Goal: Task Accomplishment & Management: Use online tool/utility

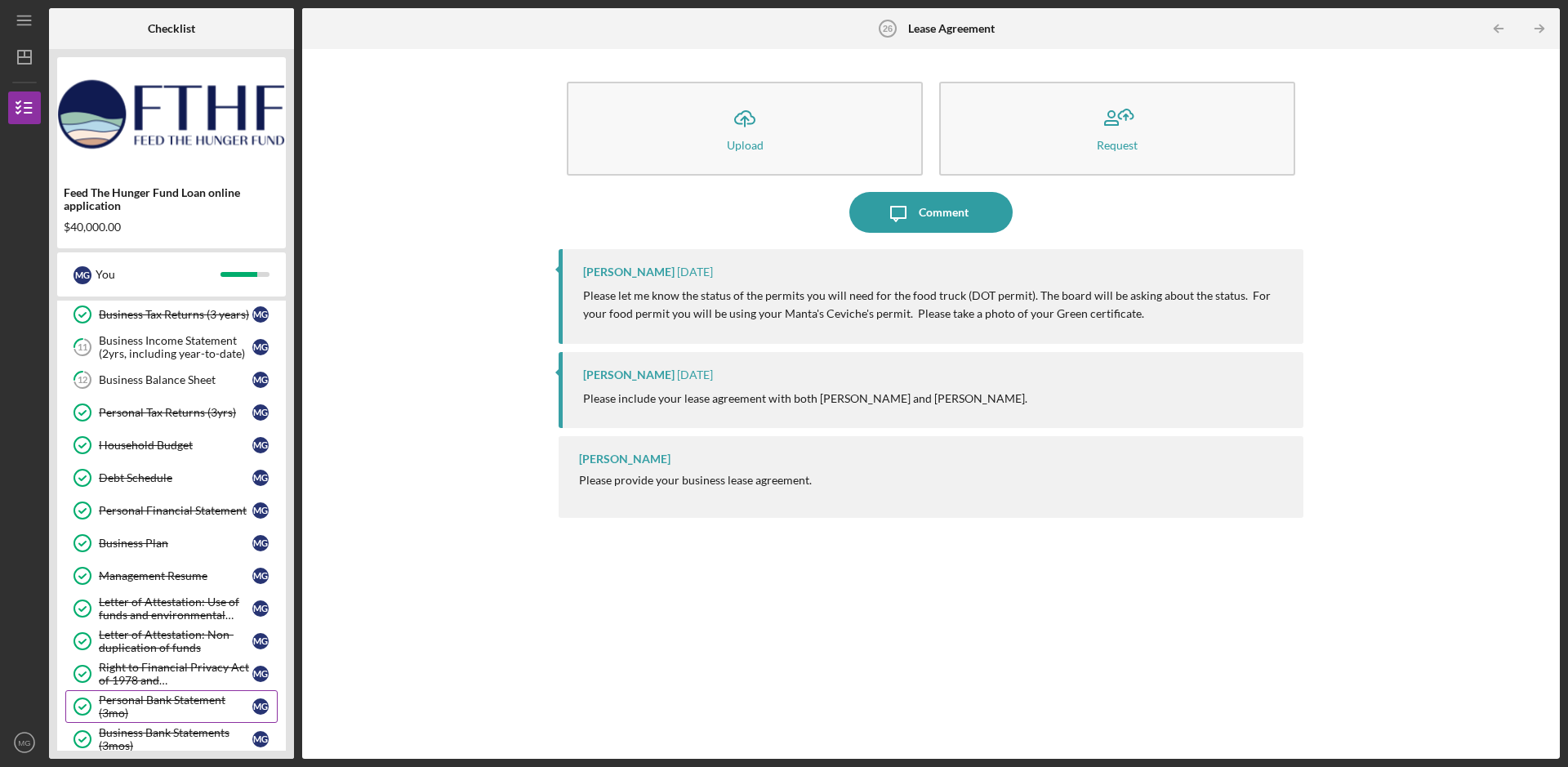
scroll to position [163, 0]
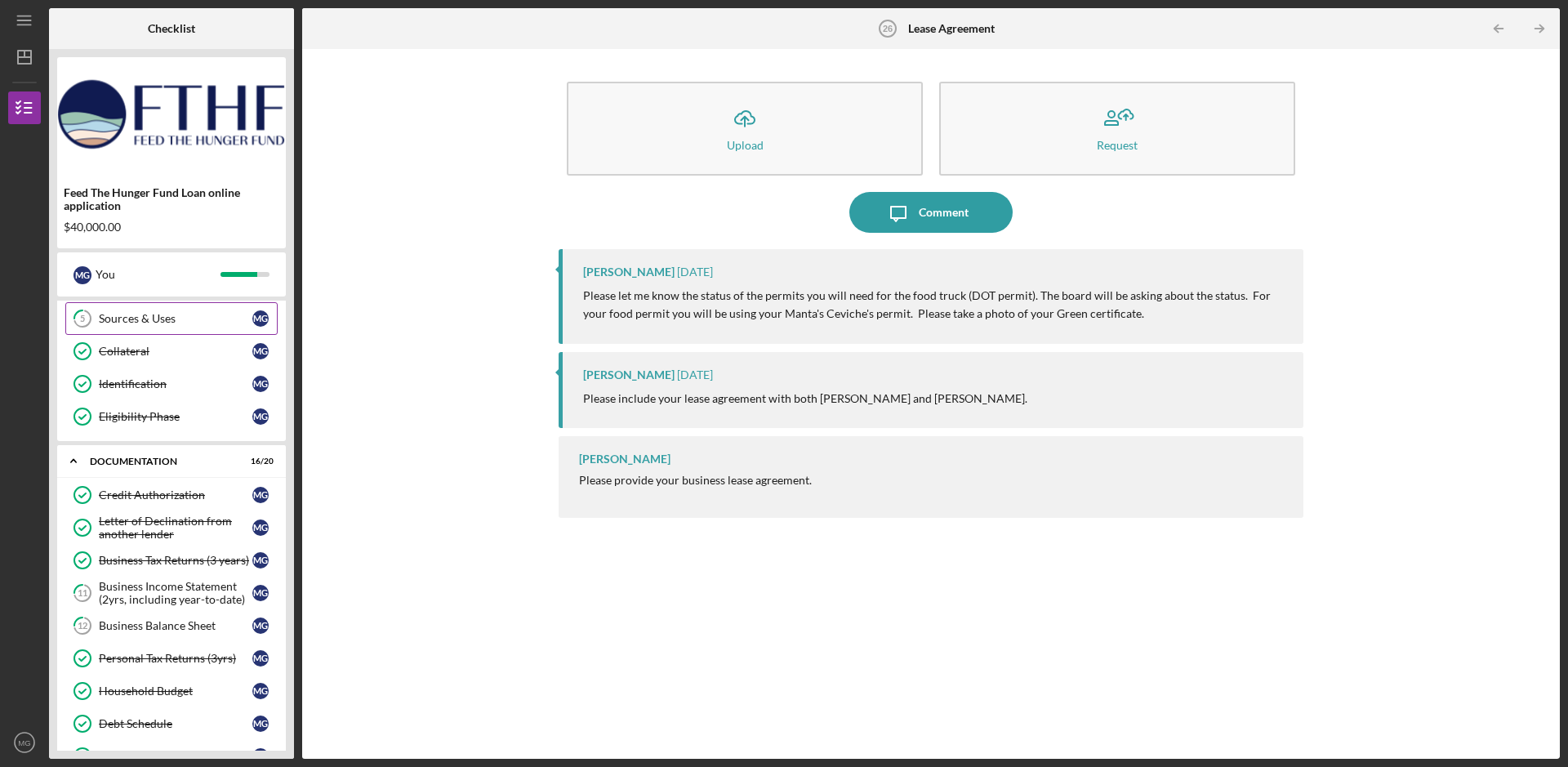
click at [153, 324] on div "Sources & Uses" at bounding box center [175, 319] width 153 height 13
